Goal: Information Seeking & Learning: Understand process/instructions

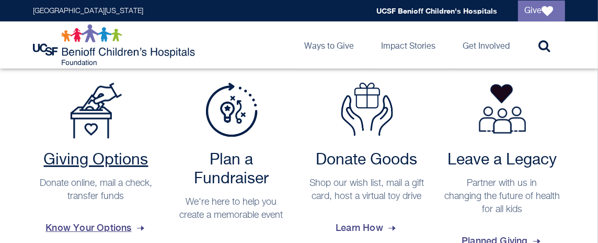
click at [106, 151] on h2 "Giving Options" at bounding box center [96, 160] width 116 height 19
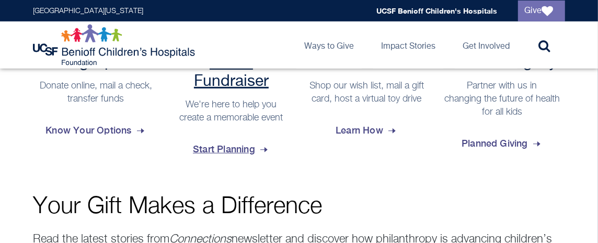
scroll to position [418, 0]
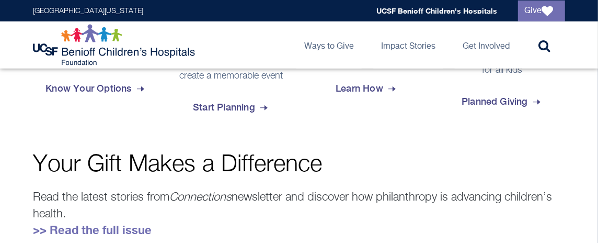
click at [208, 35] on div "UCSF Benioff Children's Hospitals Foundation Main navigation Ways to Give Toggl…" at bounding box center [299, 44] width 551 height 47
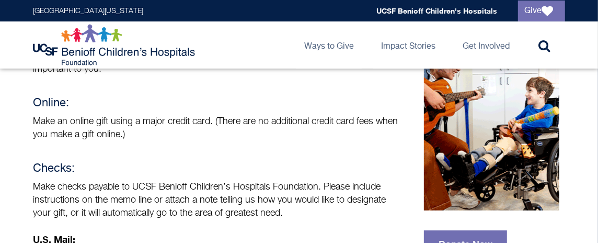
scroll to position [209, 0]
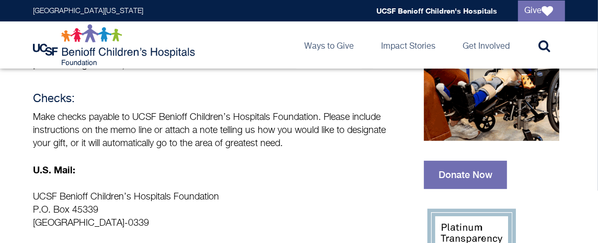
drag, startPoint x: 32, startPoint y: 49, endPoint x: 153, endPoint y: 156, distance: 161.9
drag, startPoint x: 137, startPoint y: 146, endPoint x: 18, endPoint y: 96, distance: 129.4
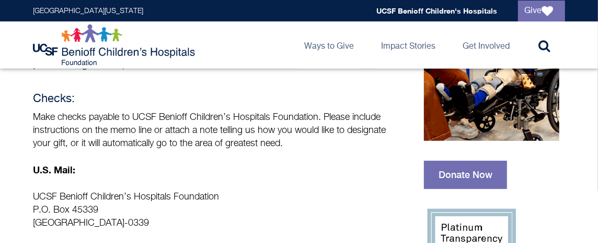
copy div "U.S. Mail: UCSF Benioff Children’s Hospitals Foundation P.O. [GEOGRAPHIC_DATA]-…"
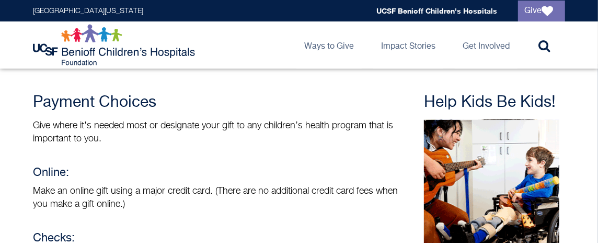
drag, startPoint x: 24, startPoint y: 44, endPoint x: 86, endPoint y: 65, distance: 65.8
click at [73, 65] on div "UCSF Benioff Children's Hospitals Foundation Main navigation Ways to Give Toggl…" at bounding box center [299, 44] width 551 height 47
click at [78, 63] on img at bounding box center [115, 45] width 165 height 42
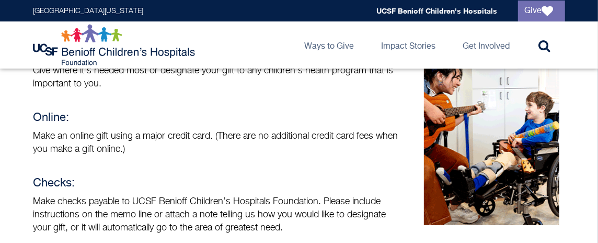
scroll to position [139, 0]
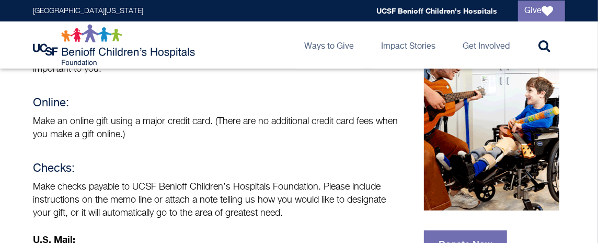
drag, startPoint x: 393, startPoint y: 149, endPoint x: 38, endPoint y: 117, distance: 356.5
copy div "Checks: Make checks payable to UCSF Benioff Children’s Hospitals Foundation. Pl…"
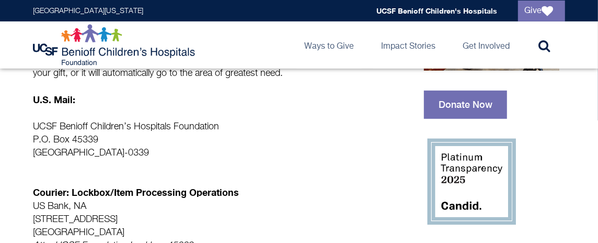
scroll to position [0, 0]
